Goal: Task Accomplishment & Management: Complete application form

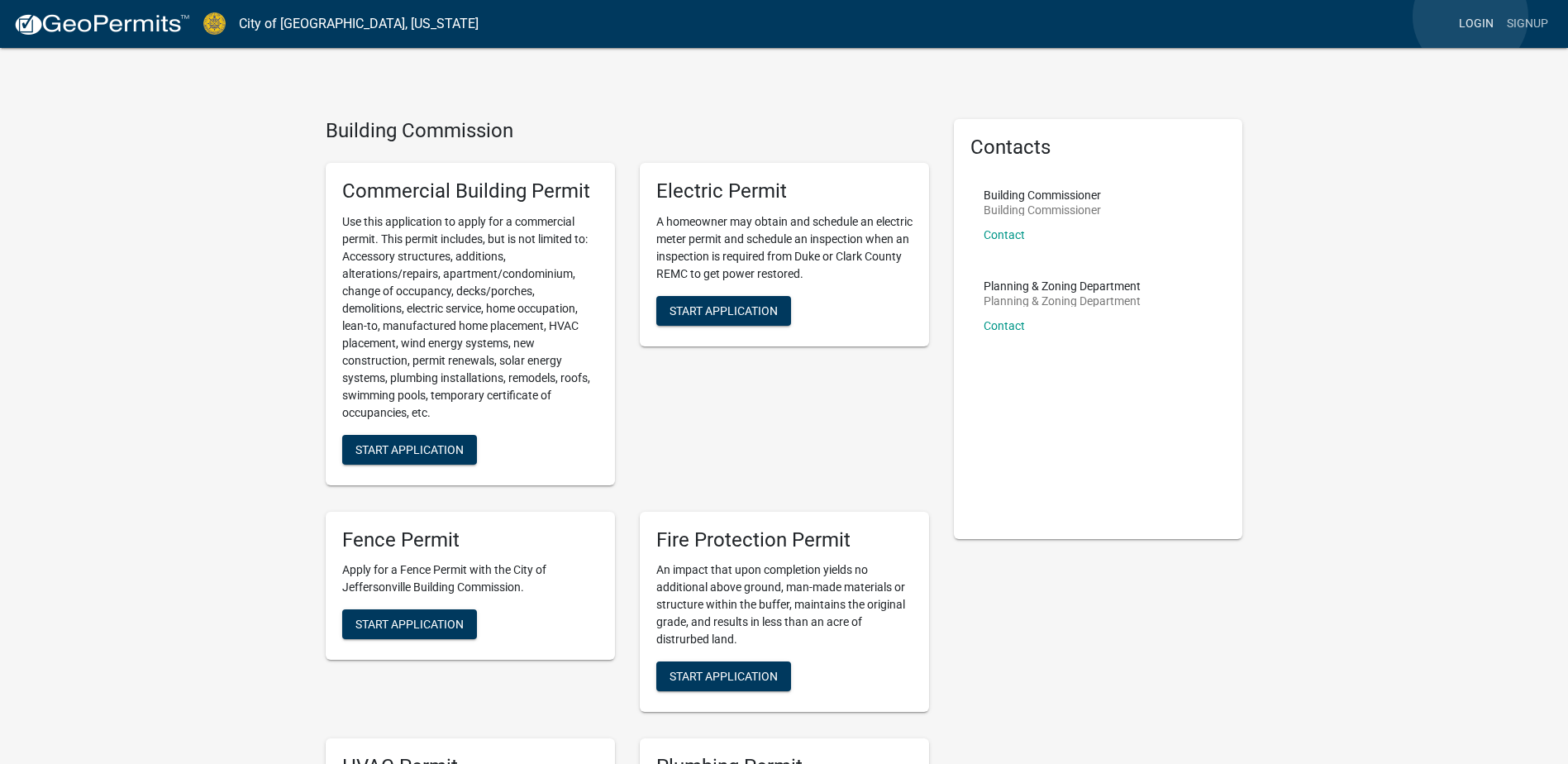
click at [1470, 17] on link "Login" at bounding box center [1476, 23] width 48 height 31
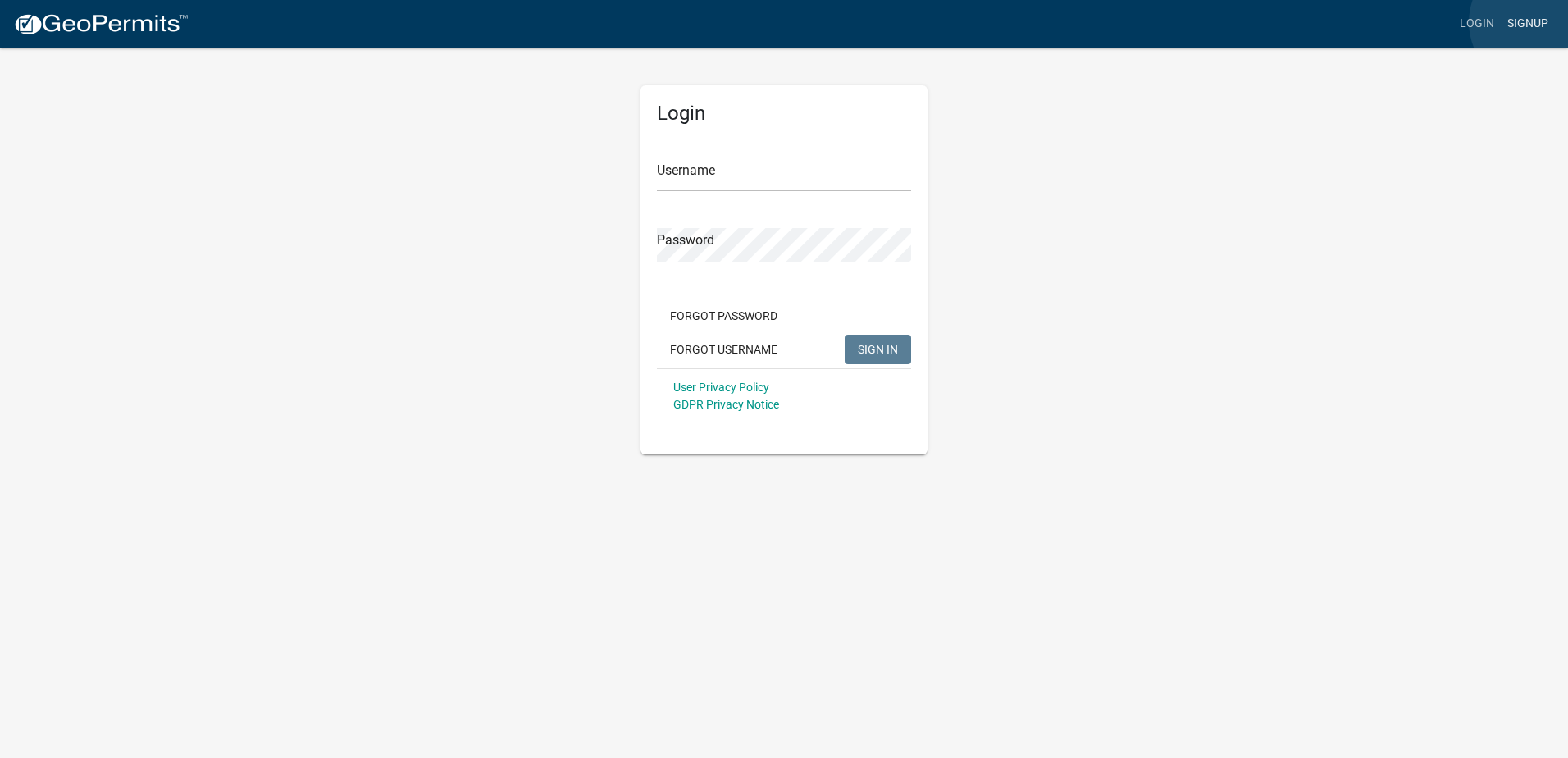
click at [1536, 22] on link "Signup" at bounding box center [1527, 23] width 54 height 31
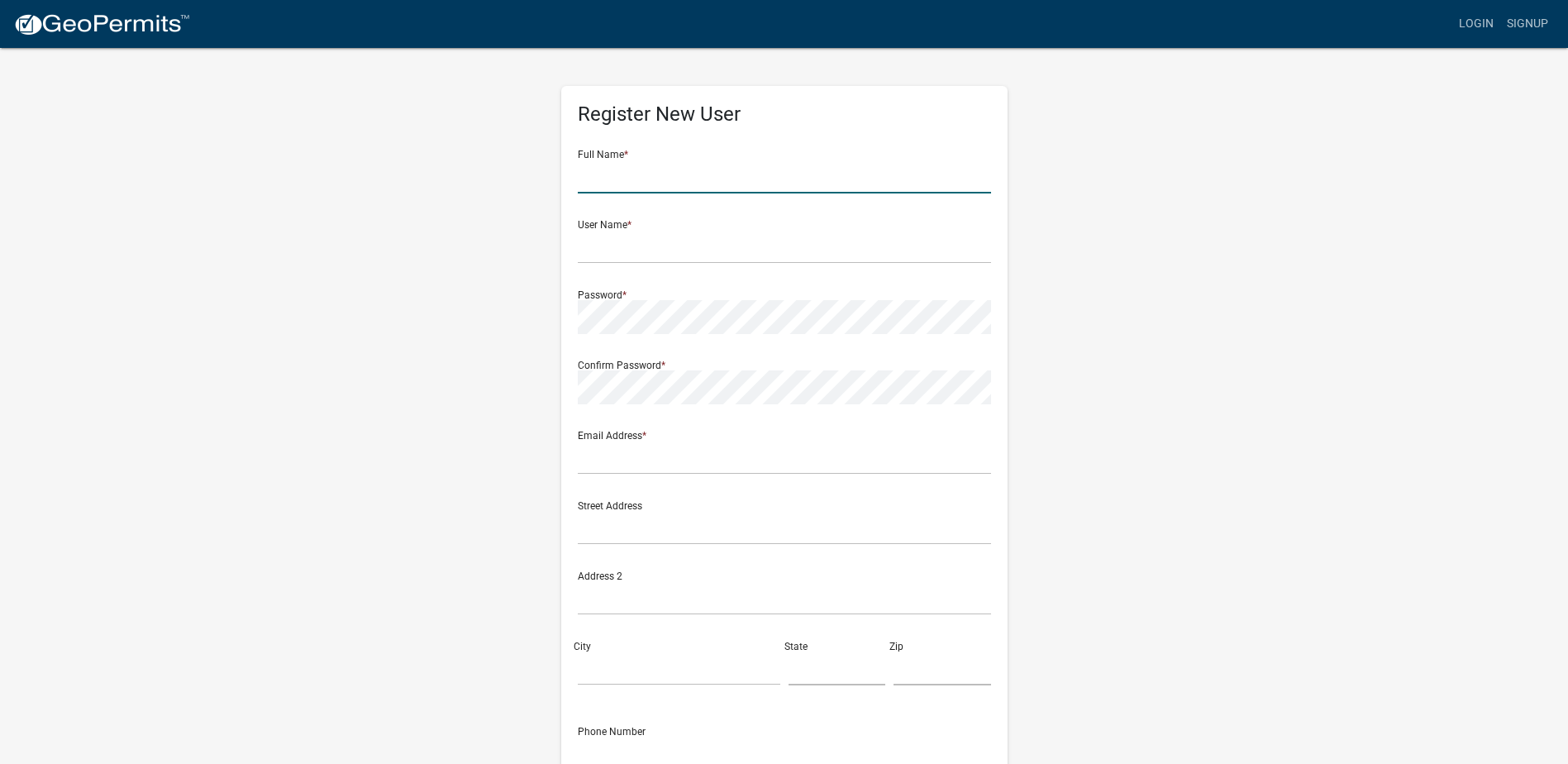
drag, startPoint x: 613, startPoint y: 177, endPoint x: 637, endPoint y: 187, distance: 26.0
click at [616, 178] on input "text" at bounding box center [784, 176] width 413 height 34
drag, startPoint x: 587, startPoint y: 250, endPoint x: 604, endPoint y: 264, distance: 22.0
click at [587, 251] on input "text" at bounding box center [784, 247] width 413 height 34
click at [663, 176] on input "Renee" at bounding box center [784, 176] width 413 height 34
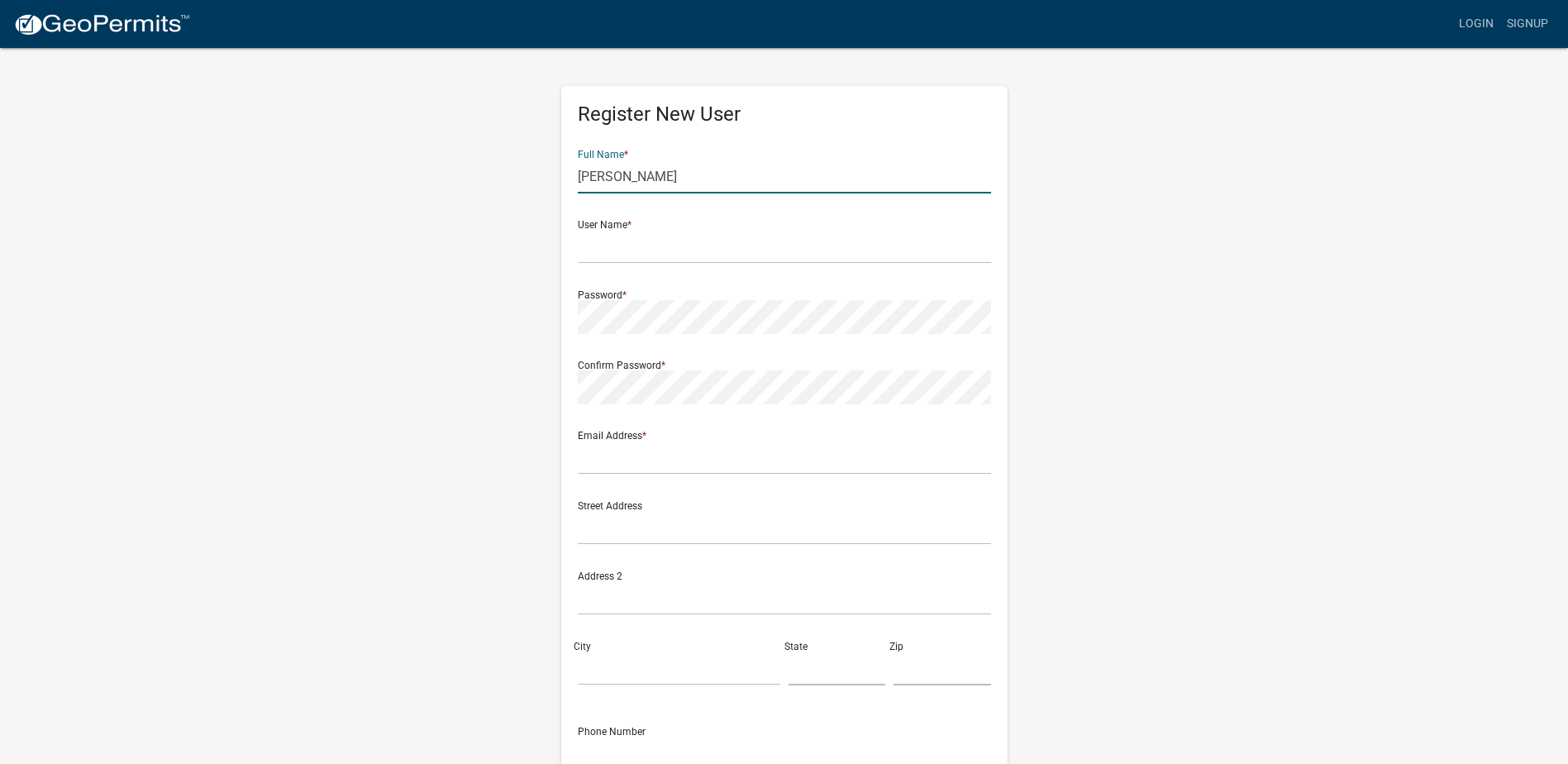
type input "Renee Sclafani"
type input "[EMAIL_ADDRESS][DOMAIN_NAME]"
type input "6 E. College Dr."
type input "Arlington Heights"
type input "1847217830"
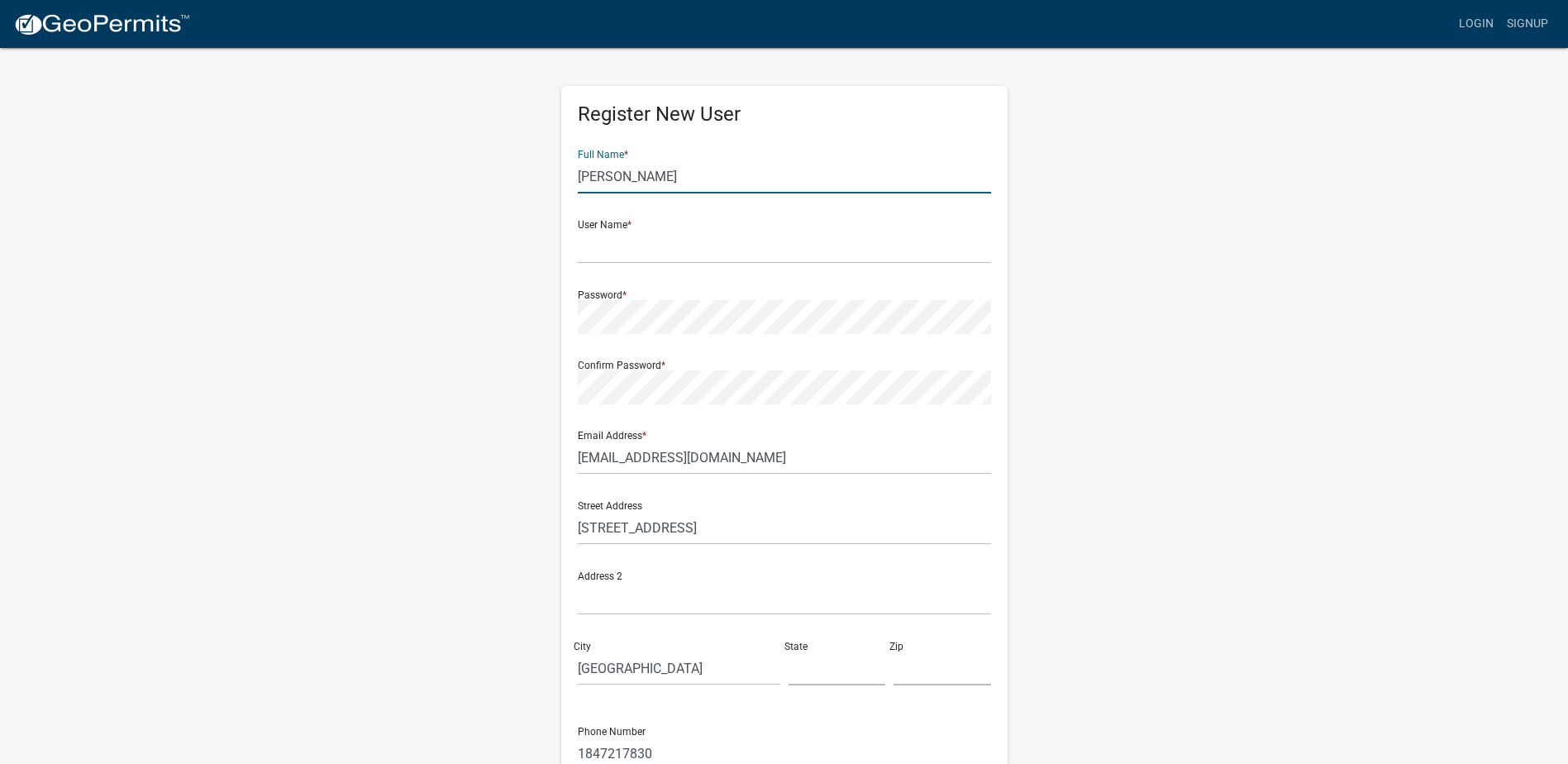
type input "Renee Sclafani"
drag, startPoint x: 639, startPoint y: 254, endPoint x: 783, endPoint y: 350, distance: 173.1
click at [642, 253] on input "text" at bounding box center [784, 247] width 413 height 34
type input "[EMAIL_ADDRESS][DOMAIN_NAME]"
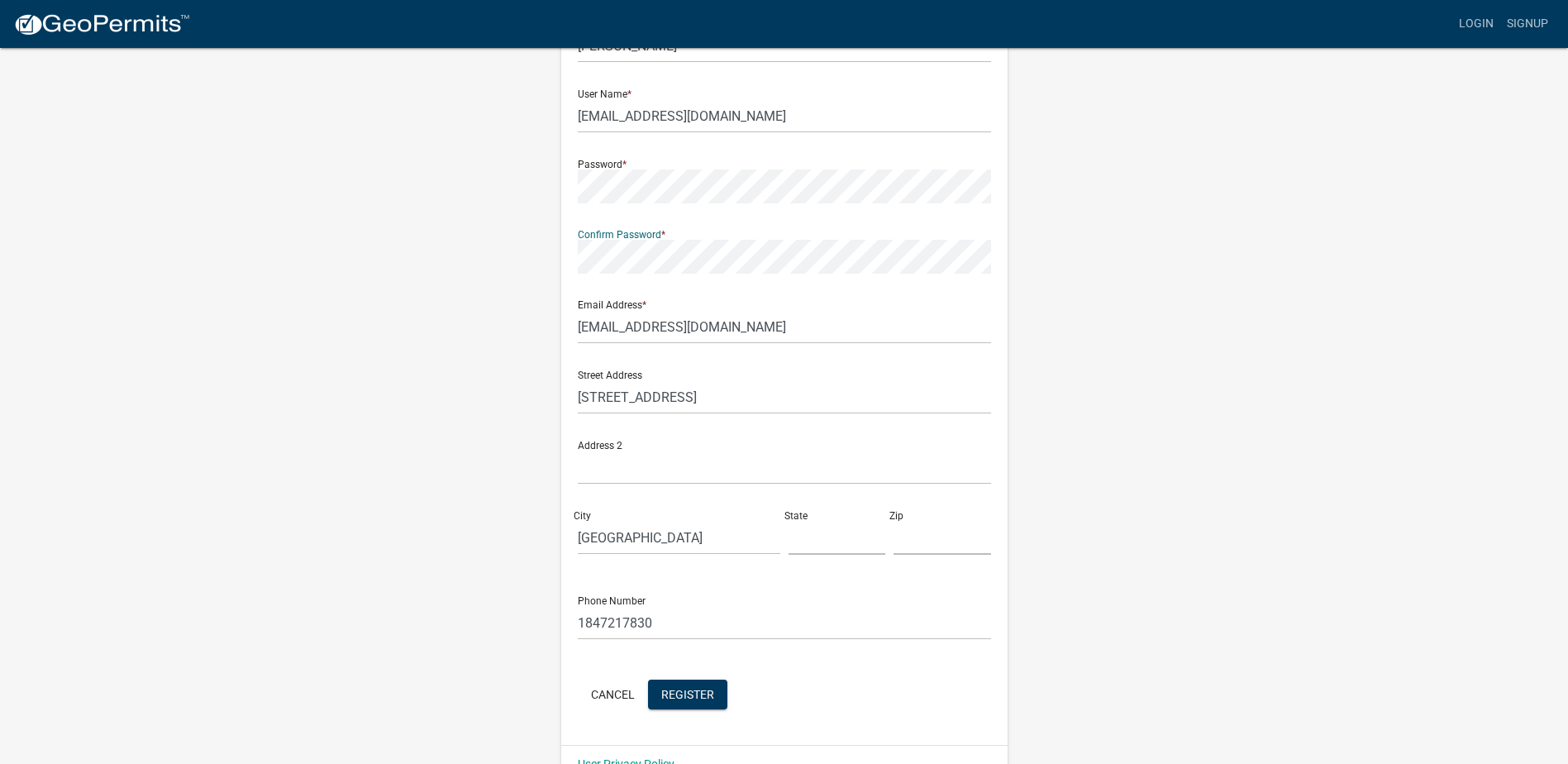
scroll to position [167, 0]
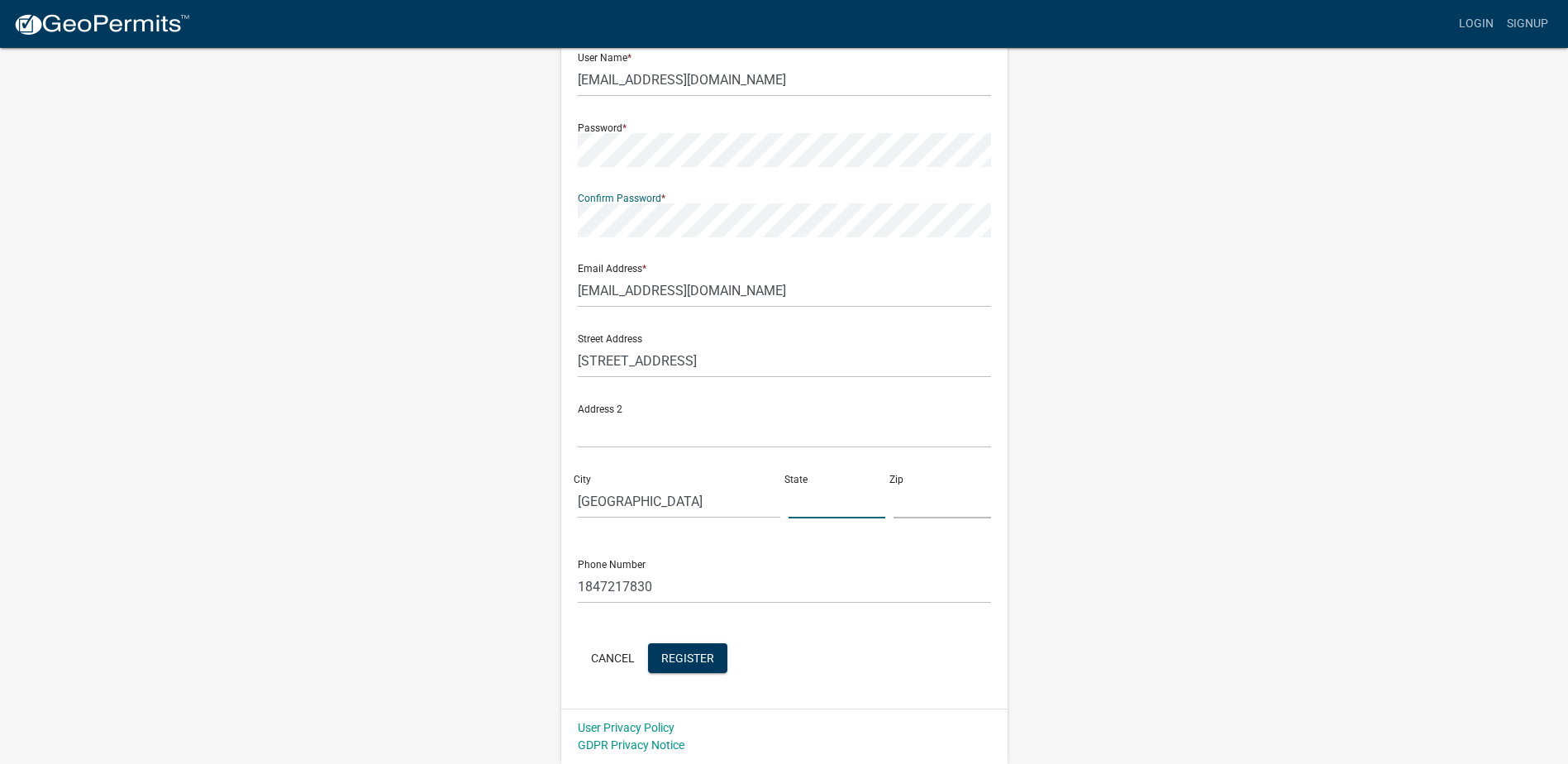
click at [818, 509] on input "text" at bounding box center [838, 501] width 98 height 34
click at [837, 504] on input "60001" at bounding box center [838, 501] width 98 height 34
type input "6"
type input "IL"
click at [921, 494] on input "text" at bounding box center [942, 501] width 98 height 34
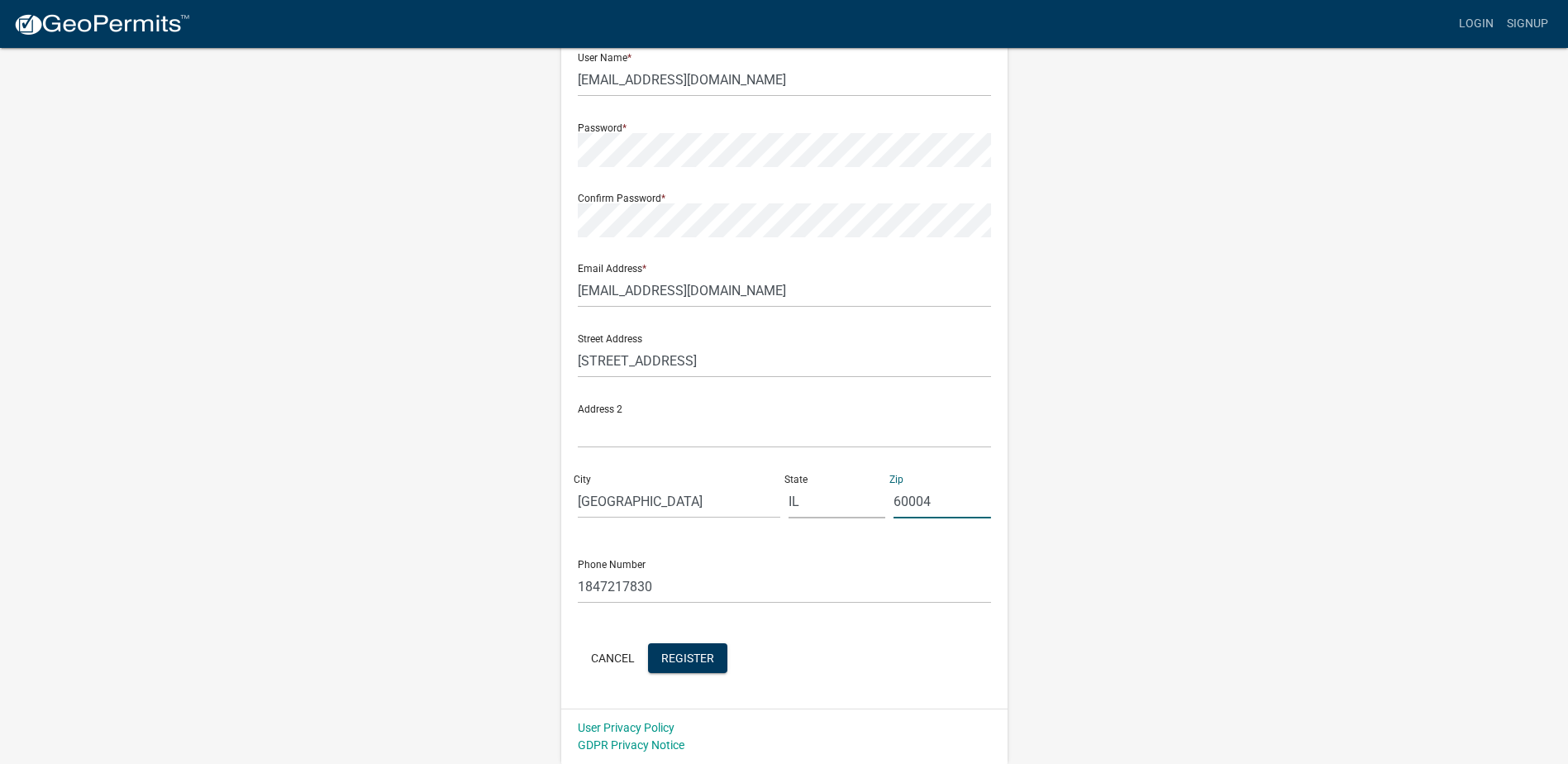
type input "60004"
click at [869, 637] on form "Full Name * Renee Sclafani User Name * reneesclafani@bancare.net Password * Con…" at bounding box center [784, 323] width 413 height 708
click at [686, 655] on span "Register" at bounding box center [687, 657] width 53 height 13
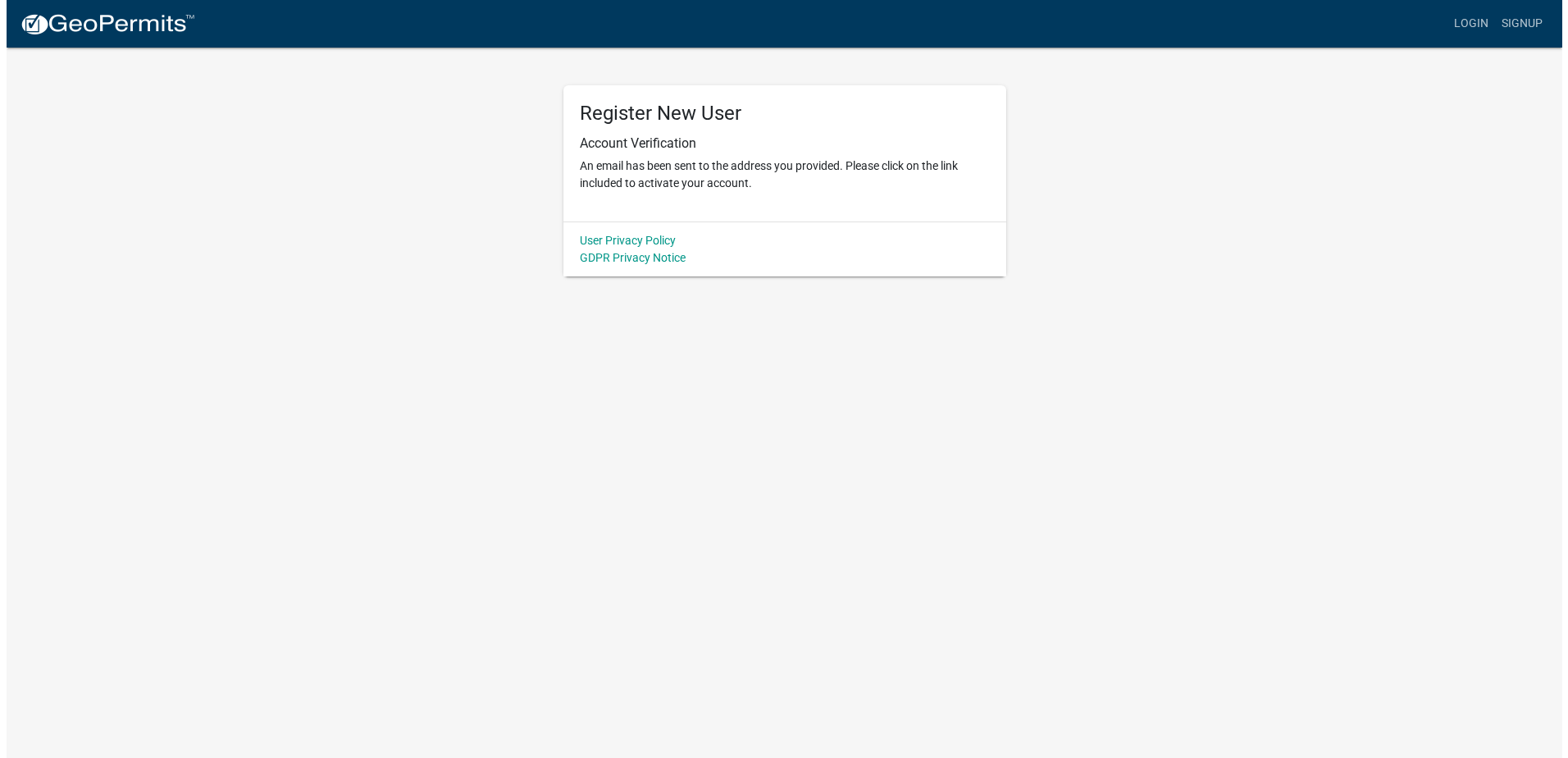
scroll to position [0, 0]
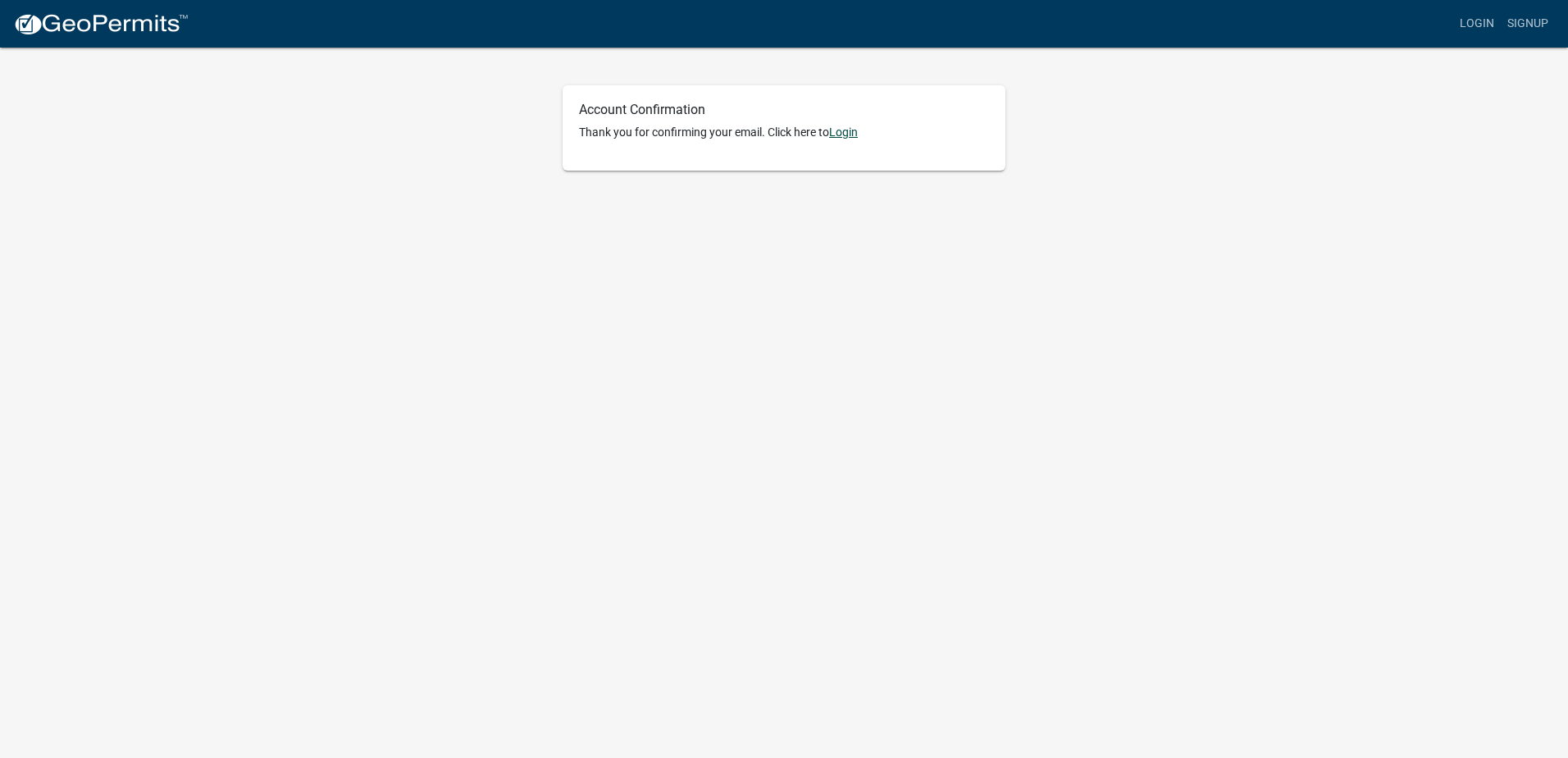
click at [844, 133] on link "Login" at bounding box center [843, 132] width 28 height 13
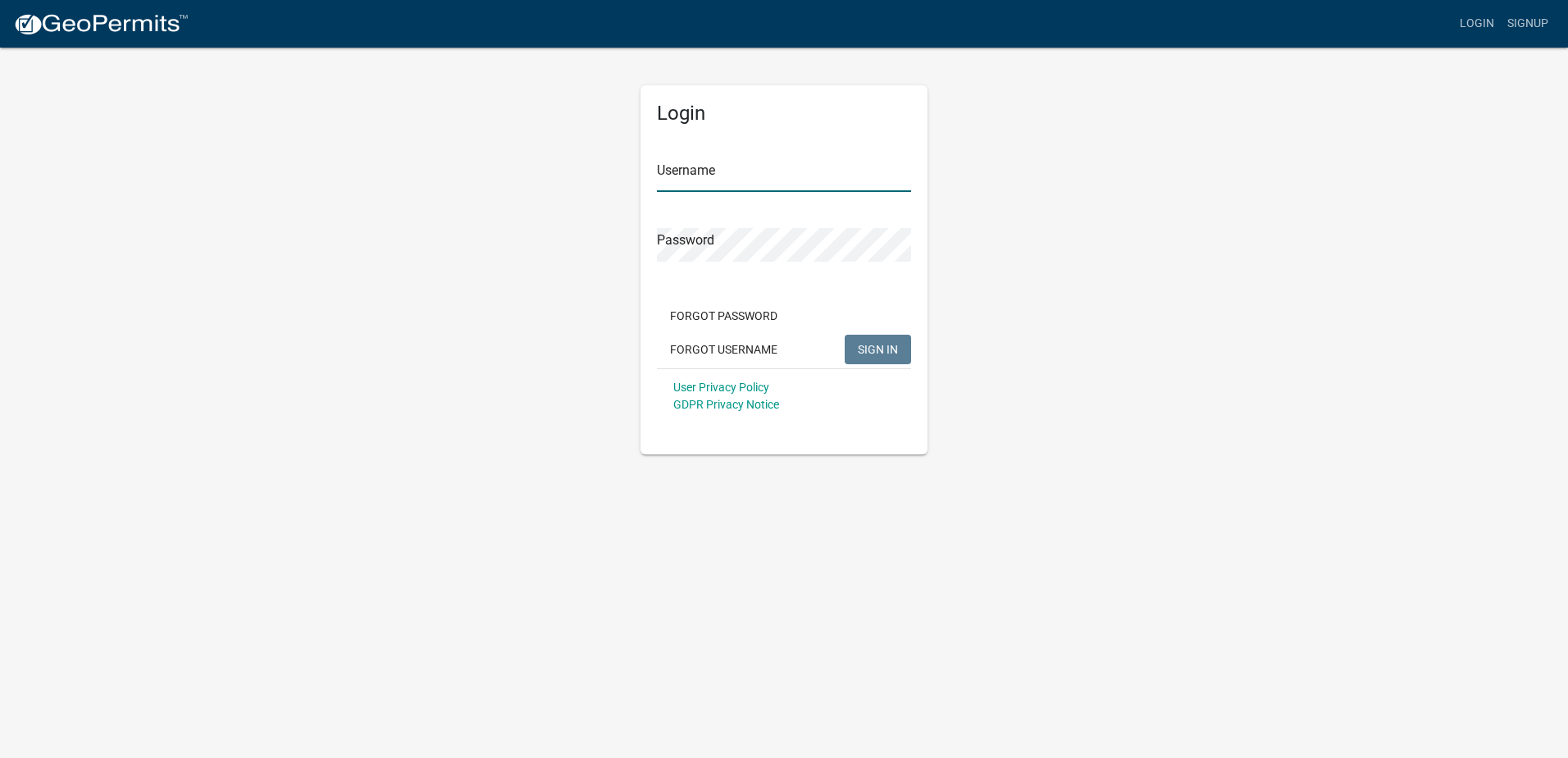
click at [688, 179] on input "Username" at bounding box center [784, 175] width 254 height 34
type input "e"
type input "[EMAIL_ADDRESS][DOMAIN_NAME]"
click at [865, 349] on span "SIGN IN" at bounding box center [877, 348] width 40 height 13
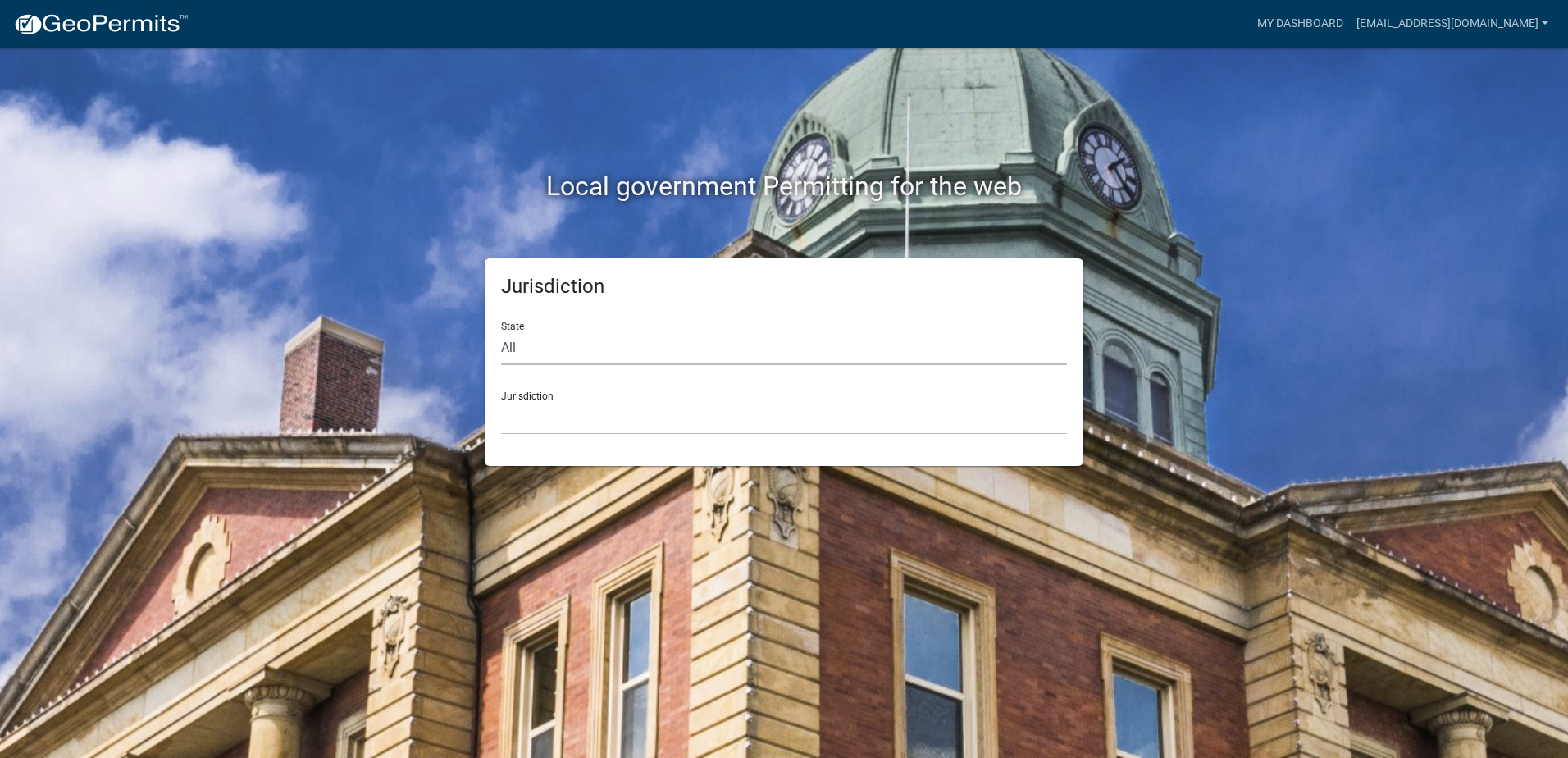
click at [523, 349] on select "All [US_STATE] [US_STATE] [US_STATE] [US_STATE] [US_STATE] [US_STATE] [US_STATE…" at bounding box center [784, 348] width 566 height 34
select select "[US_STATE]"
click at [501, 331] on select "All [US_STATE] [US_STATE] [US_STATE] [US_STATE] [US_STATE] [US_STATE] [US_STATE…" at bounding box center [784, 348] width 566 height 34
click at [1294, 19] on link "My Dashboard" at bounding box center [1300, 23] width 99 height 31
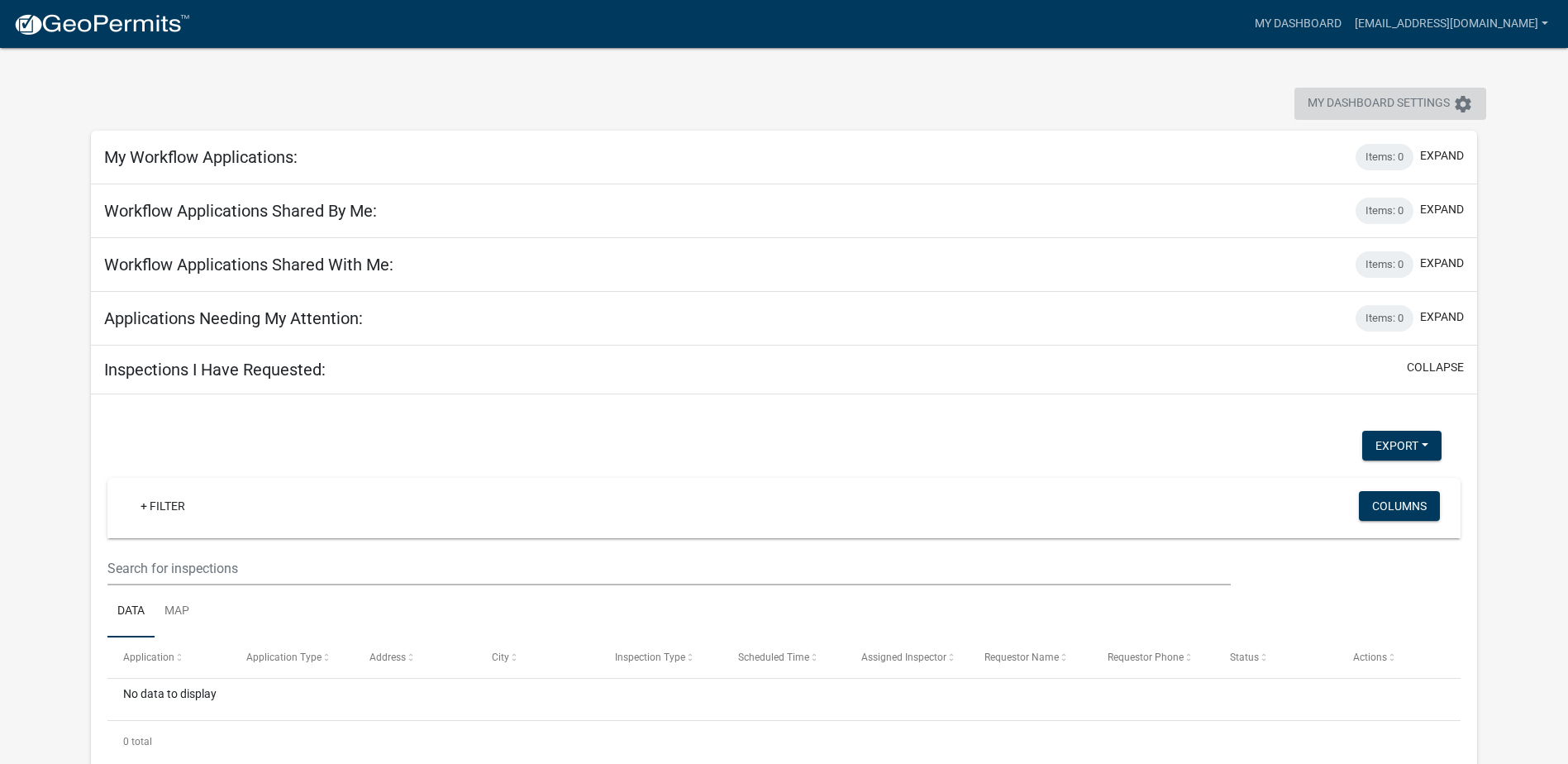
click at [1458, 100] on icon "settings" at bounding box center [1463, 104] width 20 height 20
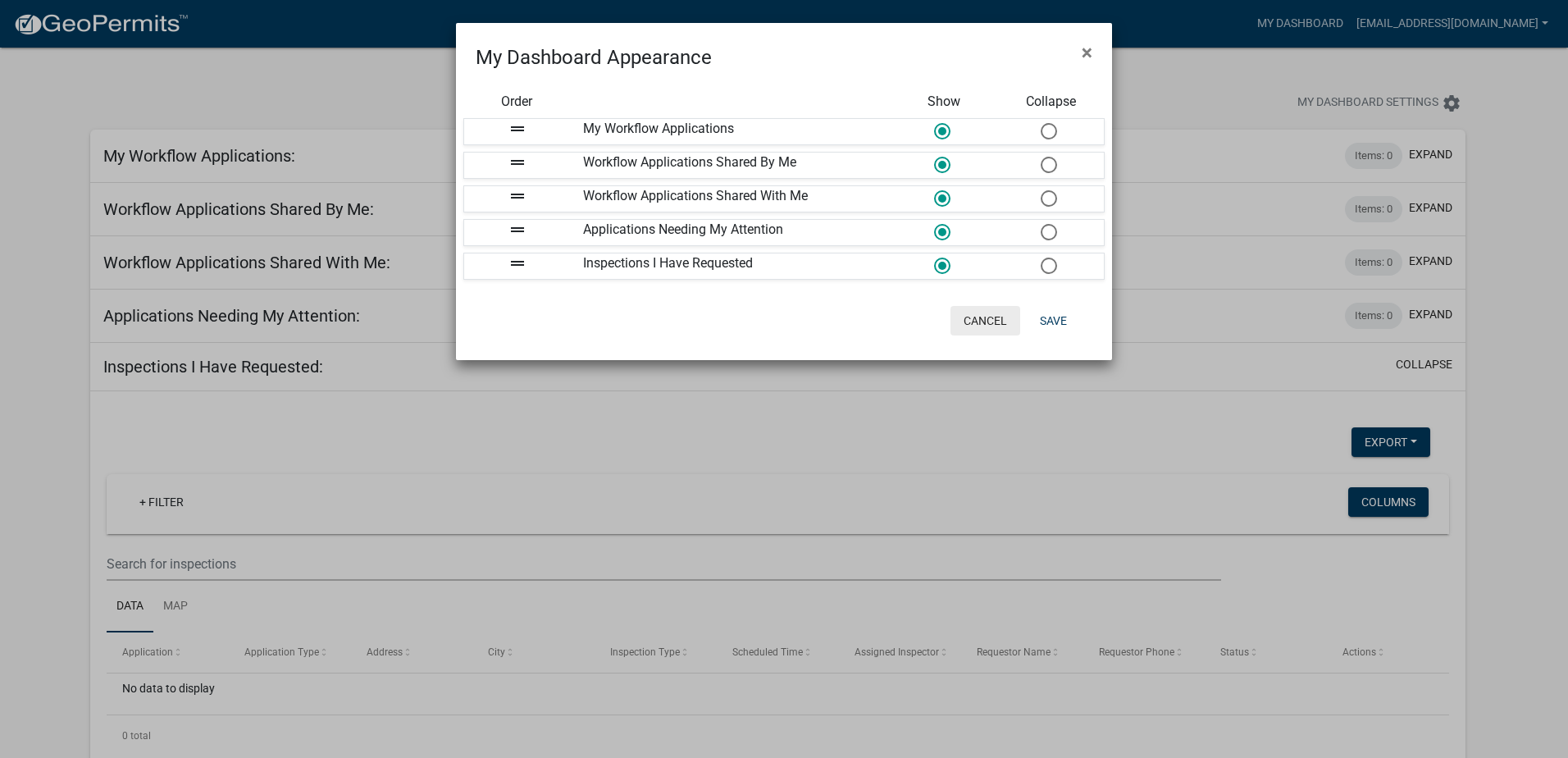
click at [977, 328] on button "Cancel" at bounding box center [985, 320] width 70 height 29
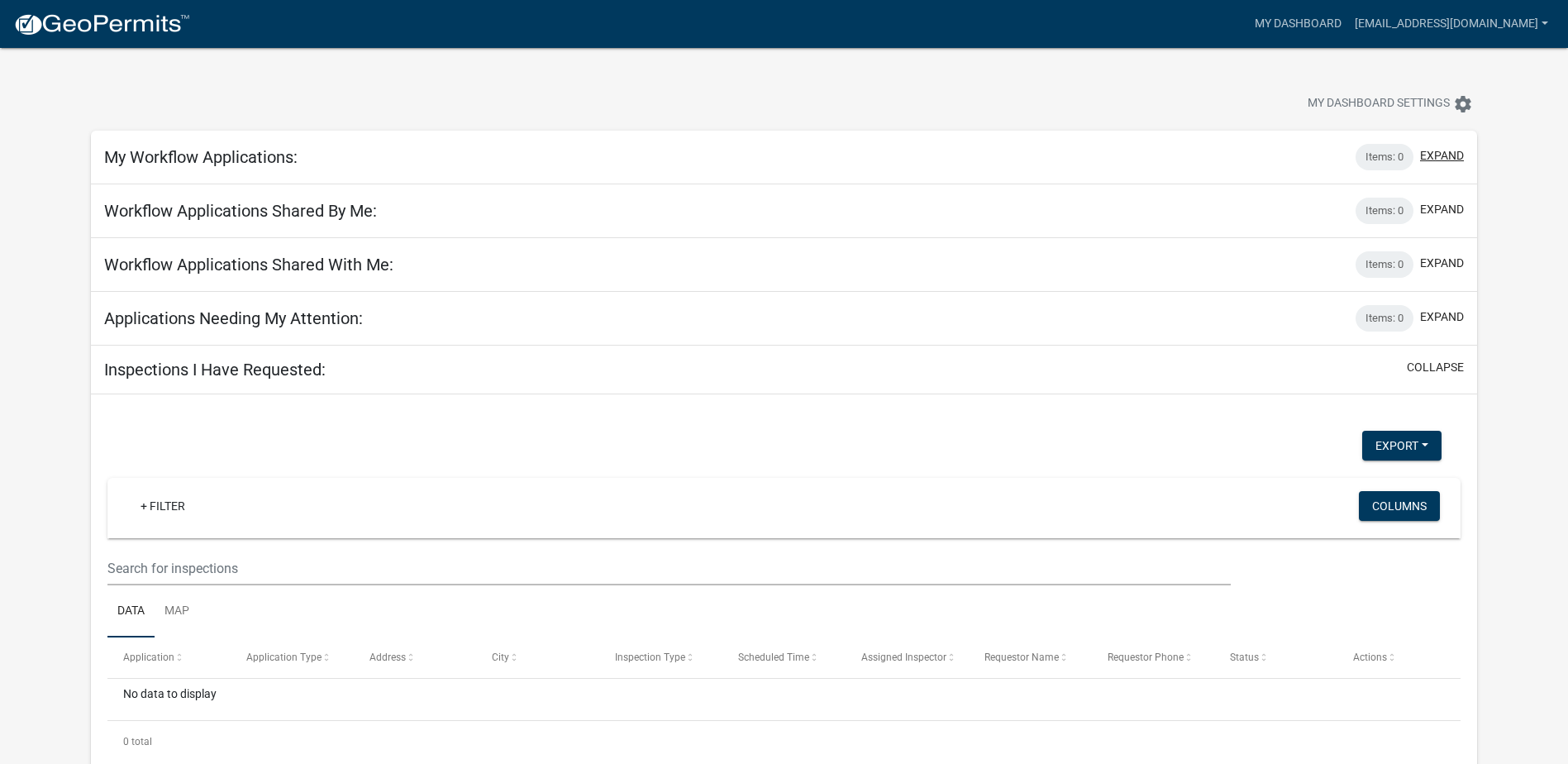
click at [1446, 150] on button "expand" at bounding box center [1442, 155] width 44 height 17
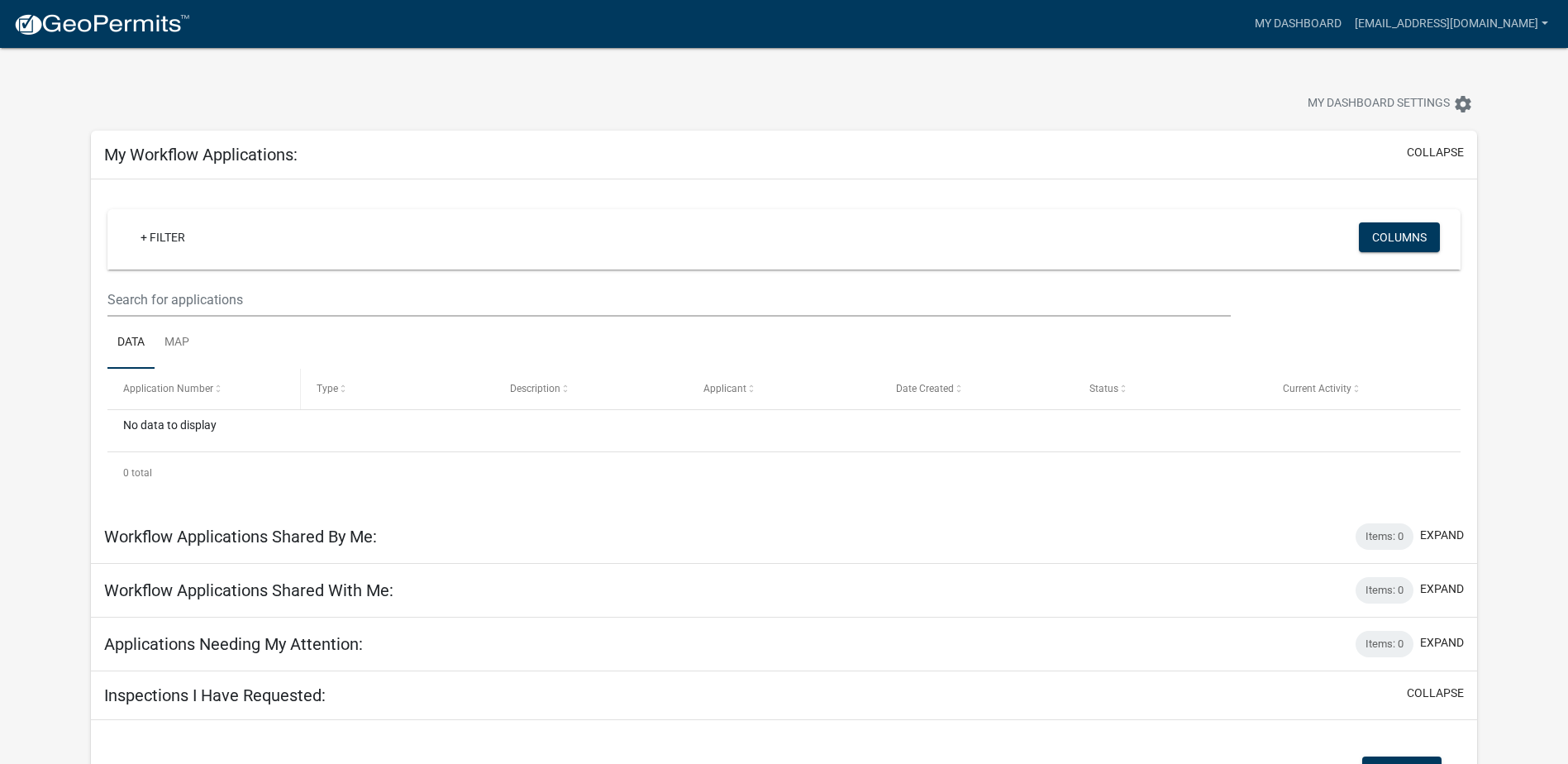
click at [139, 401] on datatable-header-cell "Application Number" at bounding box center [204, 388] width 193 height 40
click at [179, 386] on span "Application Number" at bounding box center [167, 388] width 90 height 12
click at [210, 391] on span "Application Number" at bounding box center [167, 388] width 90 height 12
click at [261, 435] on div "No data to display" at bounding box center [784, 430] width 1353 height 41
